Goal: Complete application form

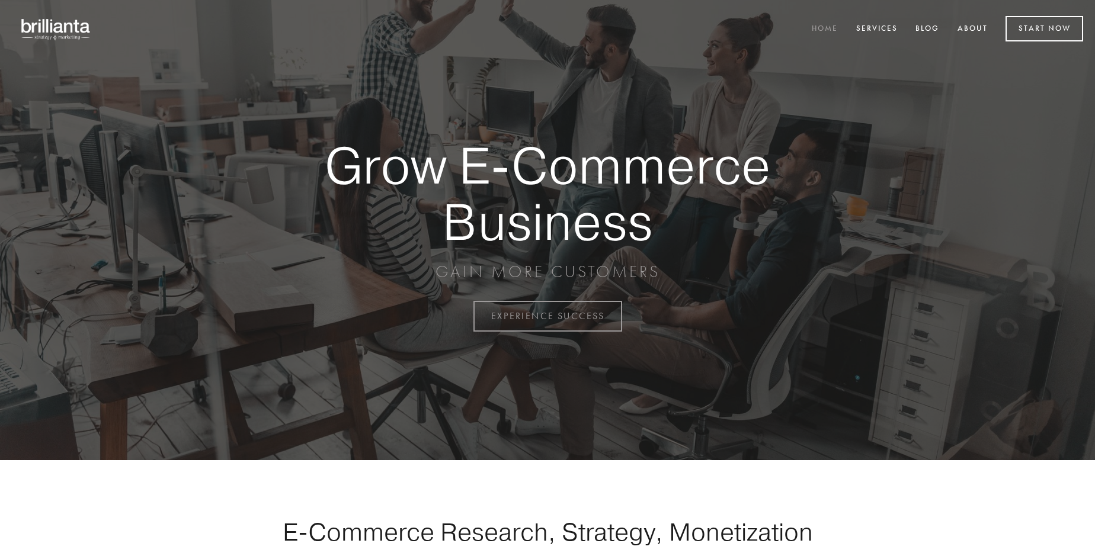
scroll to position [3106, 0]
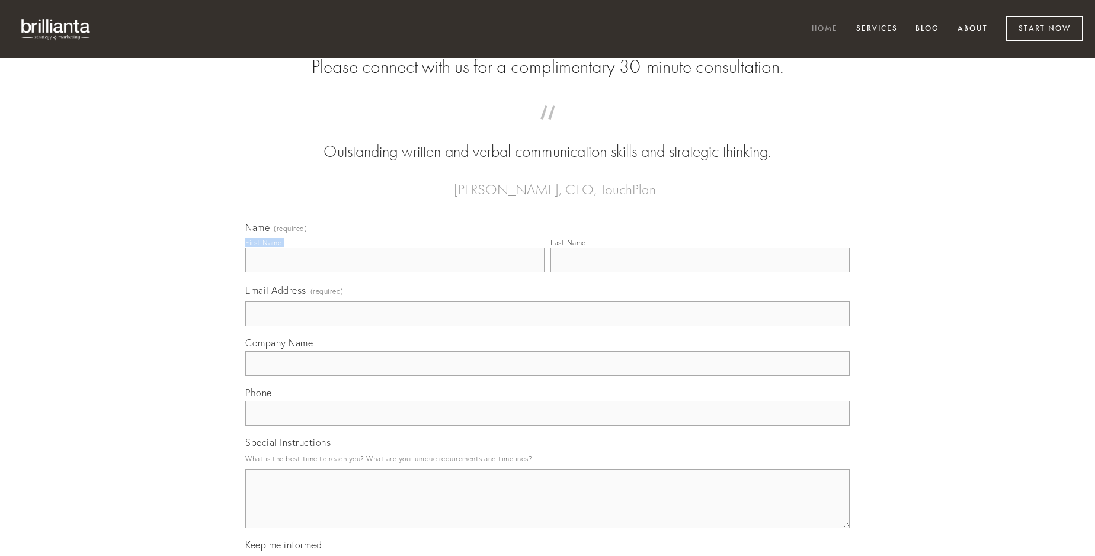
type input "[PERSON_NAME]"
click at [700, 273] on input "Last Name" at bounding box center [699, 260] width 299 height 25
type input "[PERSON_NAME]"
click at [547, 326] on input "Email Address (required)" at bounding box center [547, 314] width 604 height 25
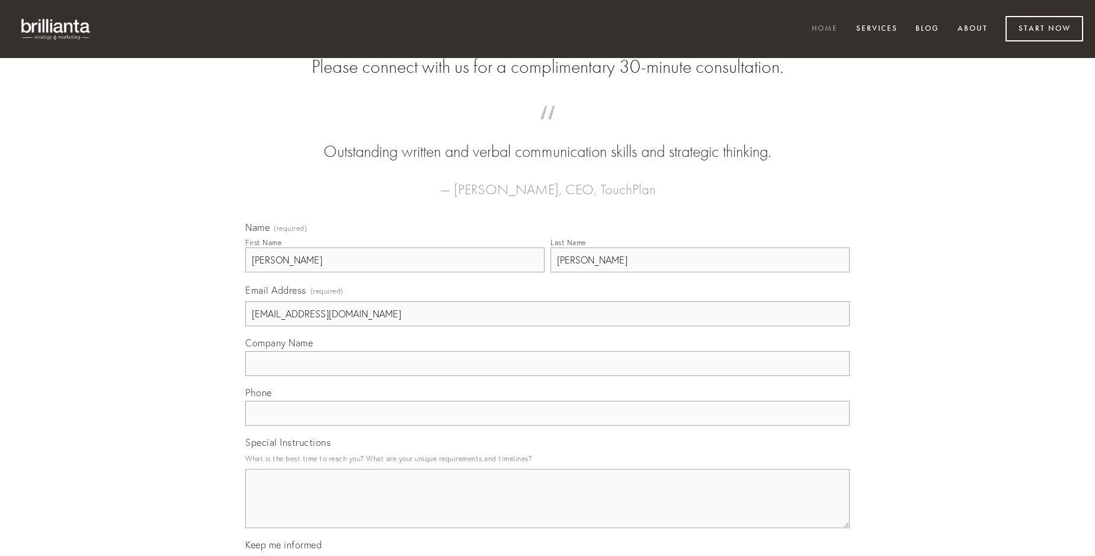
type input "[EMAIL_ADDRESS][DOMAIN_NAME]"
click at [547, 376] on input "Company Name" at bounding box center [547, 363] width 604 height 25
type input "tendo"
click at [547, 426] on input "text" at bounding box center [547, 413] width 604 height 25
click at [547, 510] on textarea "Special Instructions" at bounding box center [547, 498] width 604 height 59
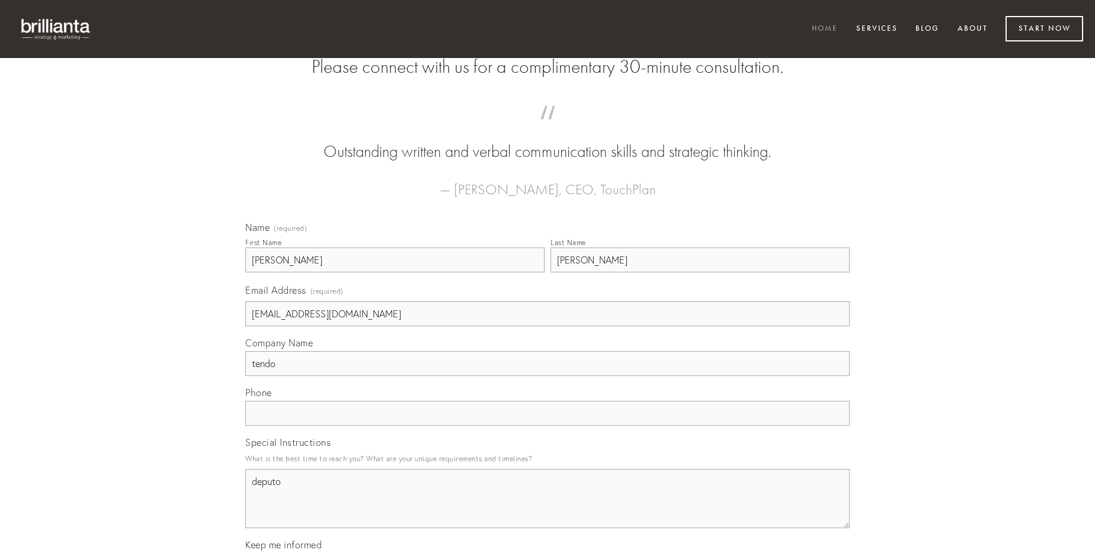
type textarea "deputo"
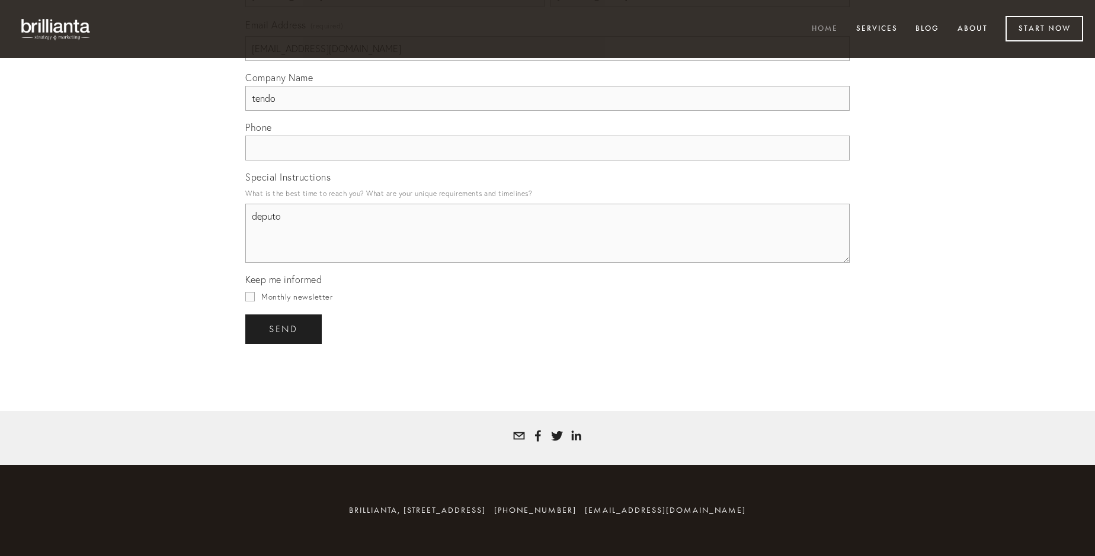
click at [284, 329] on span "send" at bounding box center [283, 329] width 29 height 11
